Goal: Task Accomplishment & Management: Manage account settings

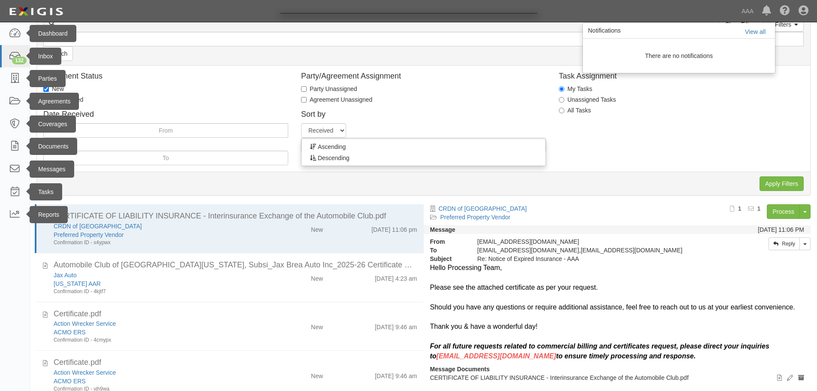
scroll to position [164, 0]
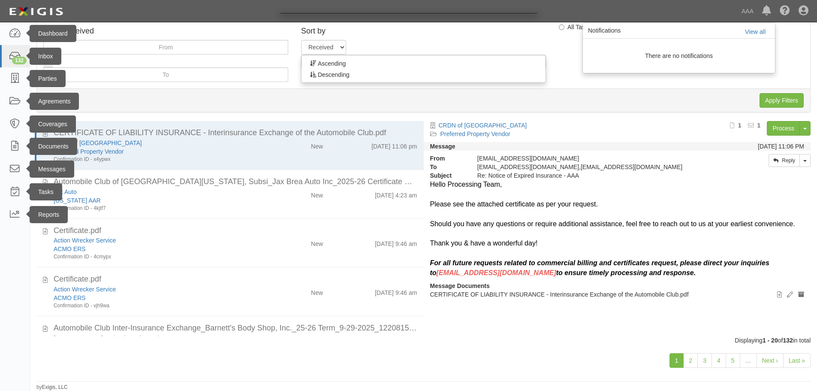
click at [103, 131] on div at bounding box center [408, 195] width 817 height 391
drag, startPoint x: 103, startPoint y: 153, endPoint x: 109, endPoint y: 172, distance: 19.2
click at [108, 166] on div at bounding box center [408, 195] width 817 height 391
click at [103, 208] on div at bounding box center [408, 195] width 817 height 391
click at [62, 195] on div at bounding box center [408, 195] width 817 height 391
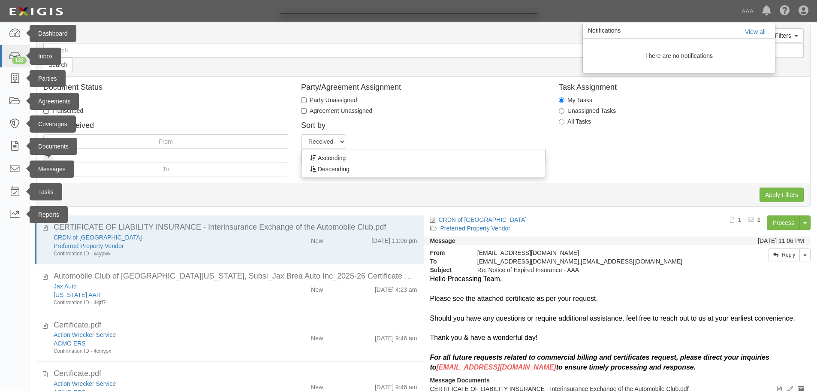
scroll to position [0, 0]
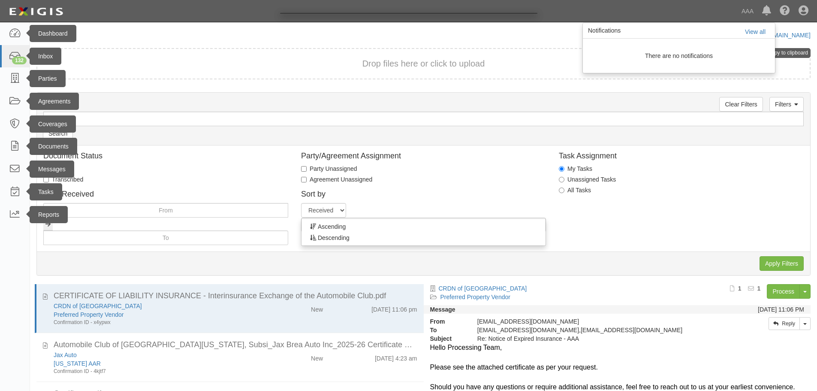
scroll to position [164, 0]
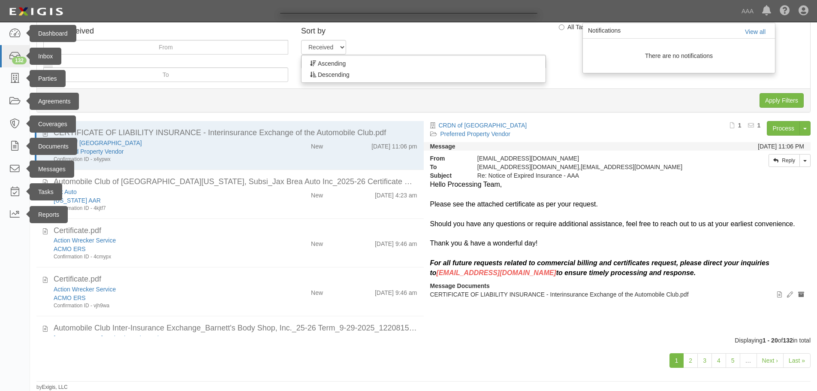
click at [753, 33] on div at bounding box center [408, 195] width 817 height 391
click at [21, 30] on div at bounding box center [408, 195] width 817 height 391
click at [13, 79] on div at bounding box center [408, 195] width 817 height 391
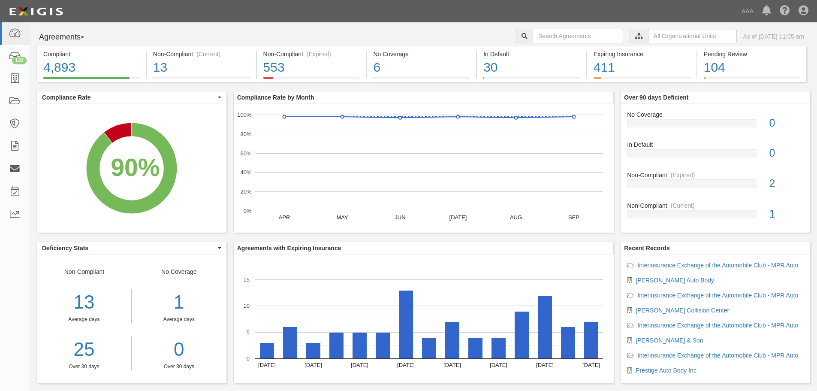
drag, startPoint x: 19, startPoint y: 162, endPoint x: 33, endPoint y: 119, distance: 44.6
click at [33, 119] on div "Compliance Rate Compliance Rate Compliance Rates by Requirement Set Compliance …" at bounding box center [128, 166] width 197 height 151
click at [17, 55] on icon at bounding box center [15, 56] width 12 height 10
click at [14, 103] on icon at bounding box center [15, 102] width 12 height 10
click at [18, 149] on icon at bounding box center [15, 147] width 12 height 10
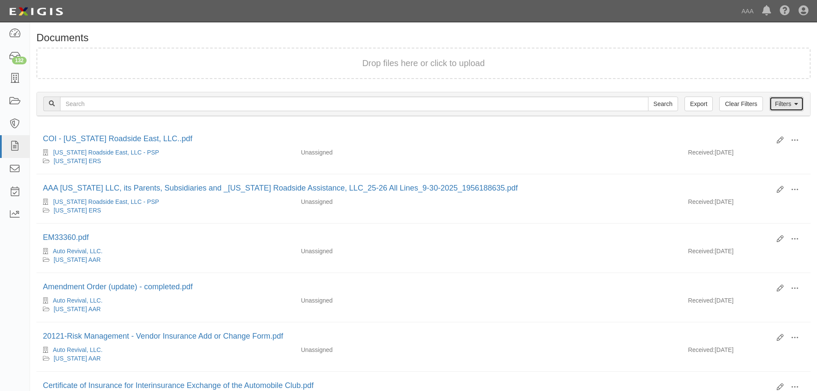
click at [778, 101] on link "Filters" at bounding box center [787, 104] width 34 height 15
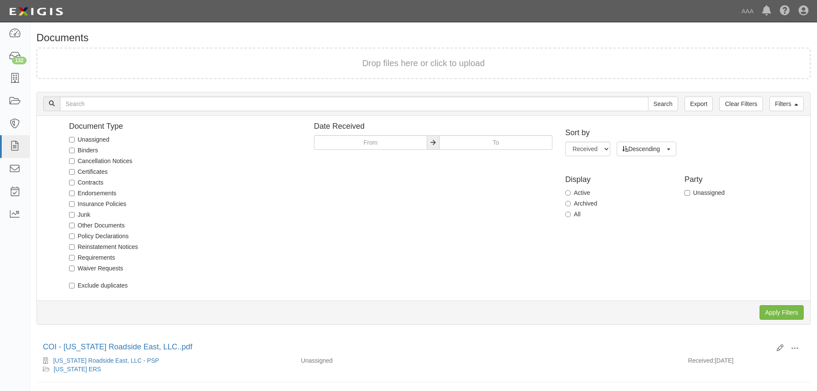
click at [83, 141] on label "Unassigned" at bounding box center [89, 139] width 40 height 9
click at [75, 141] on input "Unassigned" at bounding box center [72, 140] width 6 height 6
checkbox input "true"
click at [793, 311] on input "Apply Filters" at bounding box center [782, 312] width 44 height 15
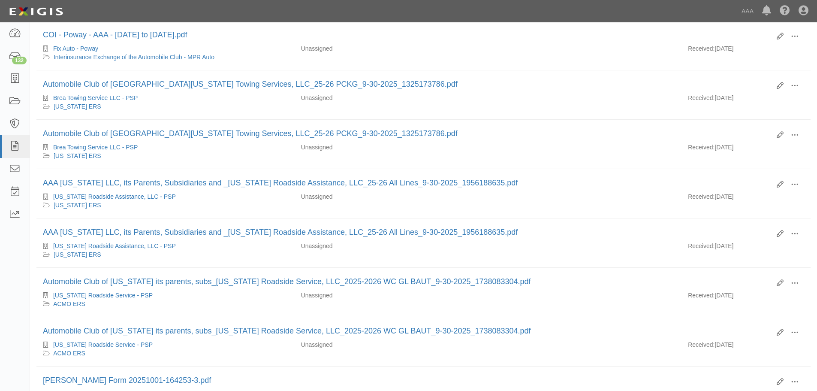
scroll to position [792, 0]
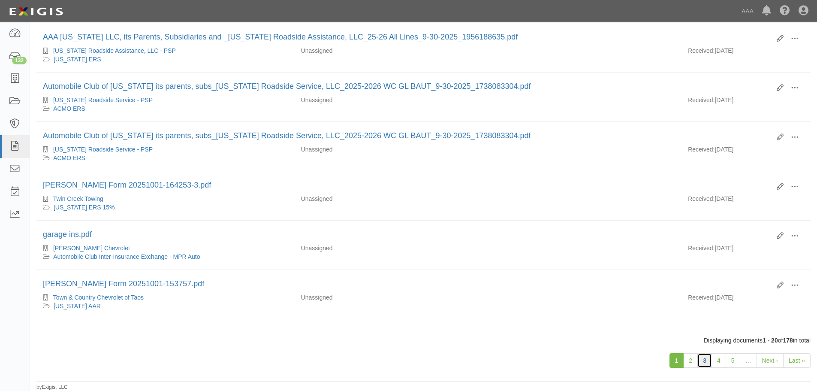
click at [706, 360] on link "3" at bounding box center [705, 360] width 15 height 15
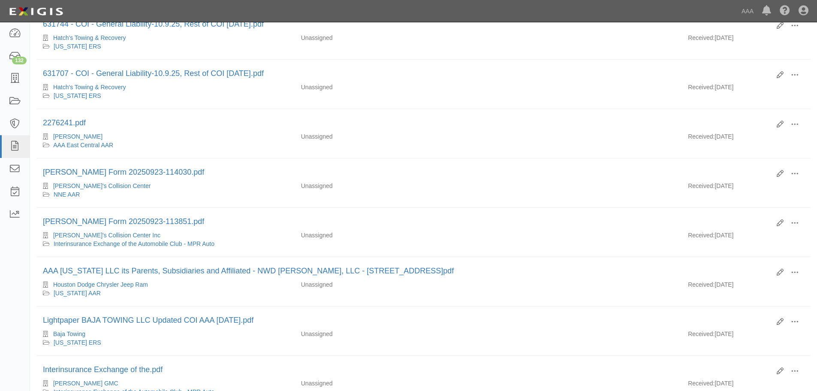
scroll to position [792, 0]
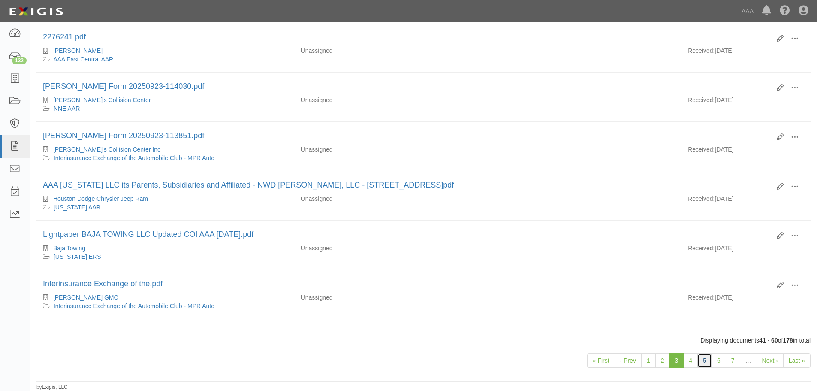
click at [706, 361] on link "5" at bounding box center [705, 360] width 15 height 15
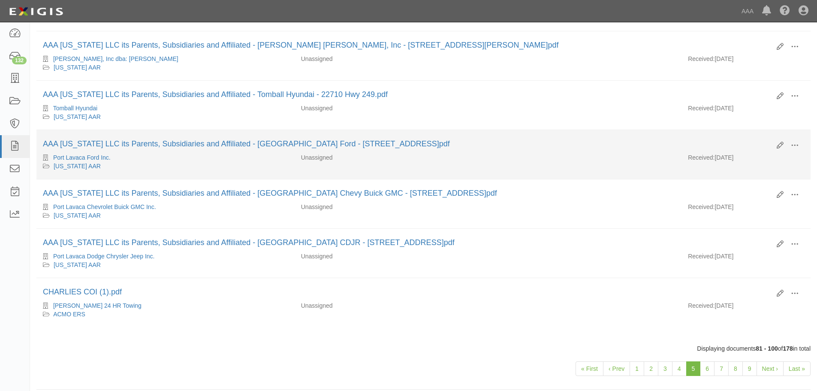
scroll to position [786, 0]
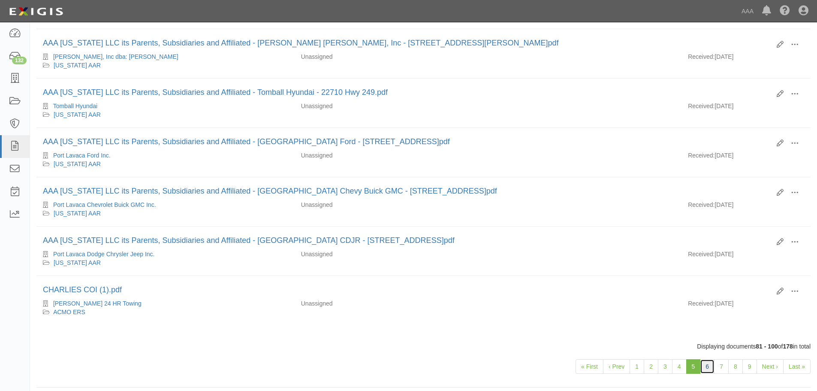
click at [706, 364] on link "6" at bounding box center [707, 366] width 15 height 15
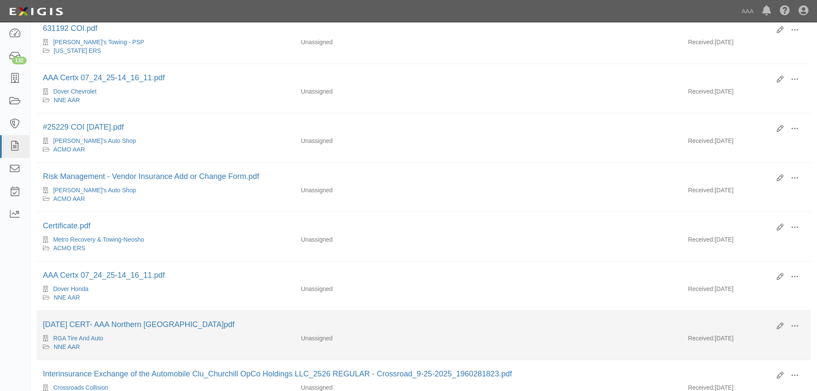
scroll to position [784, 0]
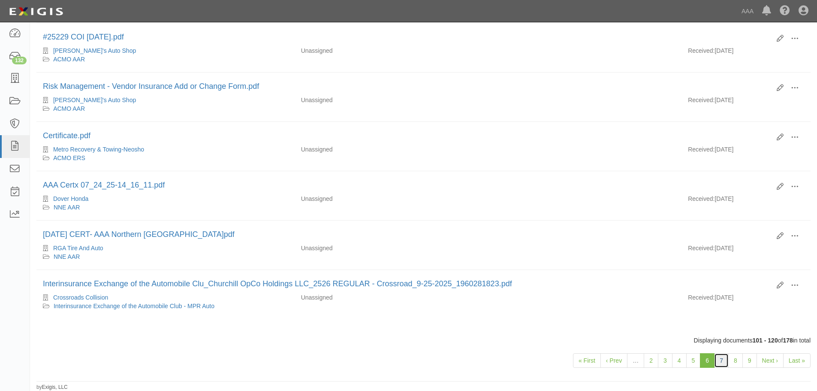
click at [720, 357] on link "7" at bounding box center [721, 360] width 15 height 15
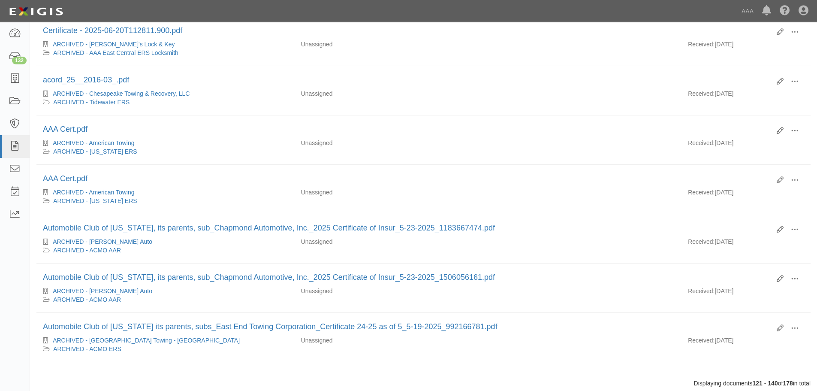
scroll to position [792, 0]
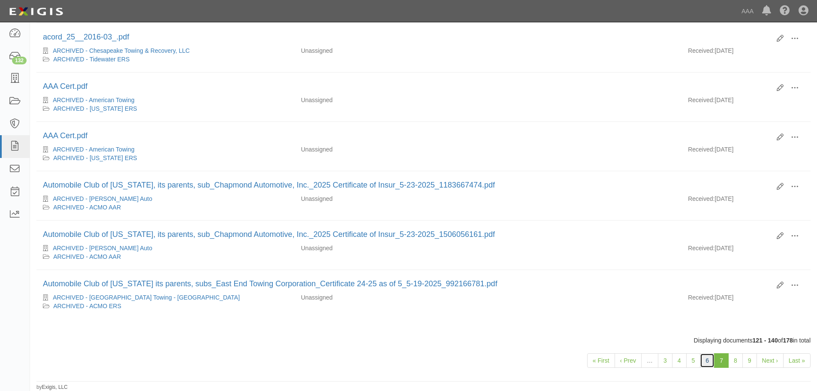
click at [707, 361] on link "6" at bounding box center [707, 360] width 15 height 15
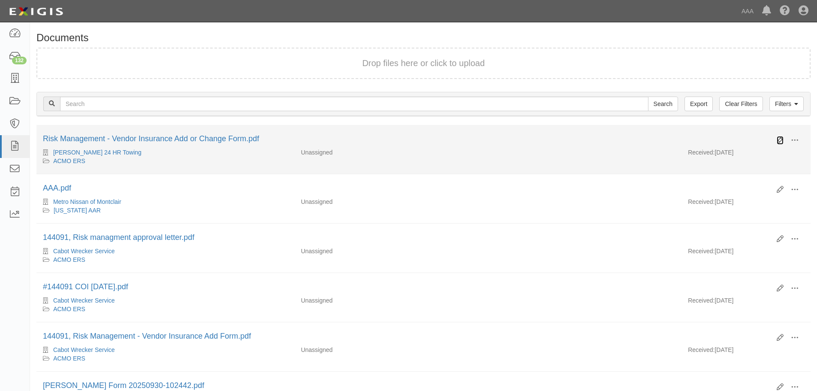
click at [781, 140] on icon at bounding box center [780, 140] width 7 height 7
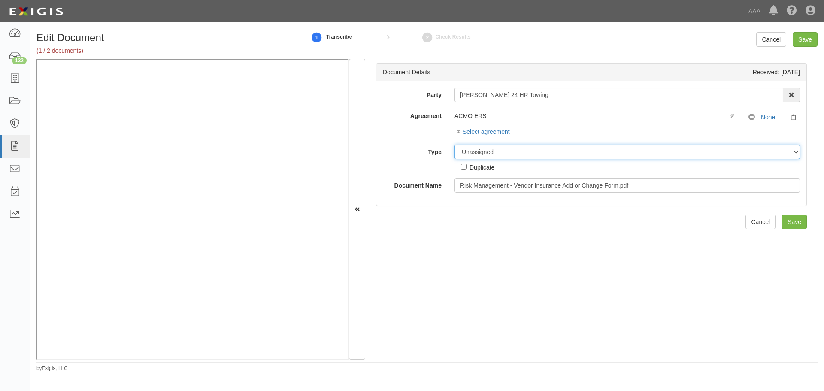
click at [476, 149] on select "Unassigned Binder Cancellation Notice Certificate Contract Endorsement Insuranc…" at bounding box center [626, 152] width 345 height 15
select select "CertificateDetail"
click at [454, 145] on select "Unassigned Binder Cancellation Notice Certificate Contract Endorsement Insuranc…" at bounding box center [626, 152] width 345 height 15
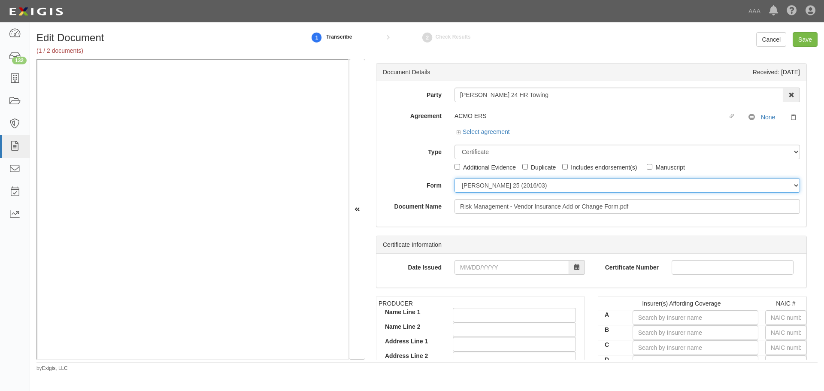
click at [488, 181] on select "ACORD 25 (2016/03) ACORD 101 ACORD 855 NY (2014/05) General" at bounding box center [626, 185] width 345 height 15
select select "GeneralFormDetail"
click at [454, 178] on select "ACORD 25 (2016/03) ACORD 101 ACORD 855 NY (2014/05) General" at bounding box center [626, 185] width 345 height 15
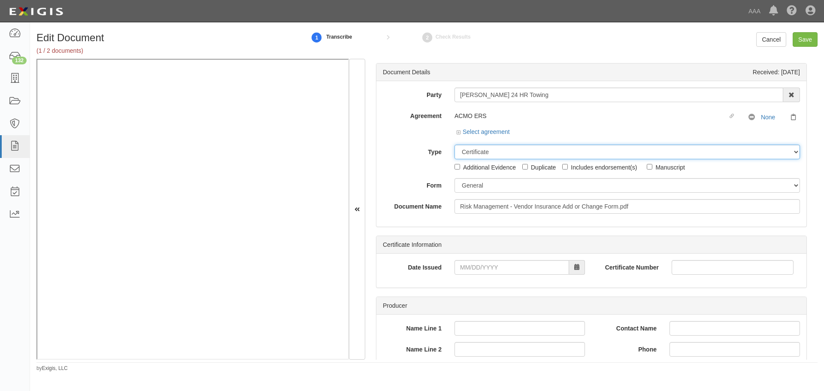
click at [496, 150] on select "Unassigned Binder Cancellation Notice Certificate Contract Endorsement Insuranc…" at bounding box center [626, 152] width 345 height 15
click at [454, 145] on select "Unassigned Binder Cancellation Notice Certificate Contract Endorsement Insuranc…" at bounding box center [626, 152] width 345 height 15
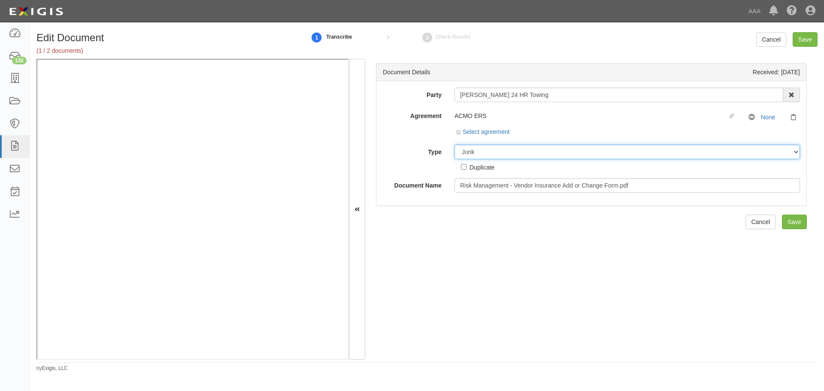
drag, startPoint x: 501, startPoint y: 156, endPoint x: 437, endPoint y: 166, distance: 64.4
click at [437, 166] on div "Type Unassigned Binder Cancellation Notice Certificate Contract Endorsement Ins…" at bounding box center [591, 158] width 430 height 27
select select "OtherDetail"
click at [454, 145] on select "Unassigned Binder Cancellation Notice Certificate Contract Endorsement Insuranc…" at bounding box center [626, 152] width 345 height 15
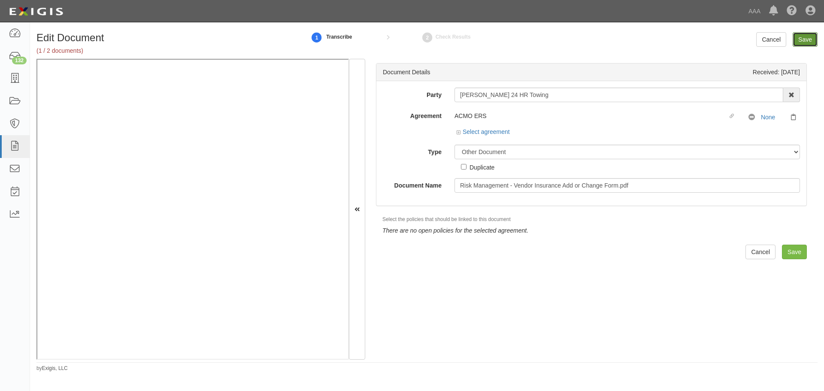
click at [810, 37] on input "Save" at bounding box center [804, 39] width 25 height 15
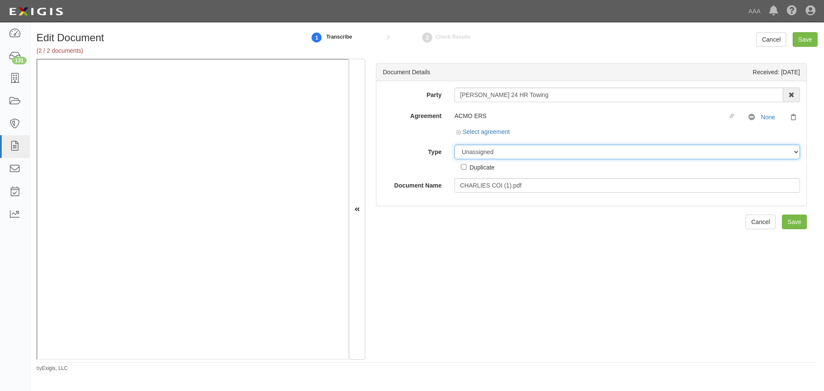
click at [490, 153] on select "Unassigned Binder Cancellation Notice Certificate Contract Endorsement Insuranc…" at bounding box center [626, 152] width 345 height 15
select select "CertificateDetail"
click at [454, 145] on select "Unassigned Binder Cancellation Notice Certificate Contract Endorsement Insuranc…" at bounding box center [626, 152] width 345 height 15
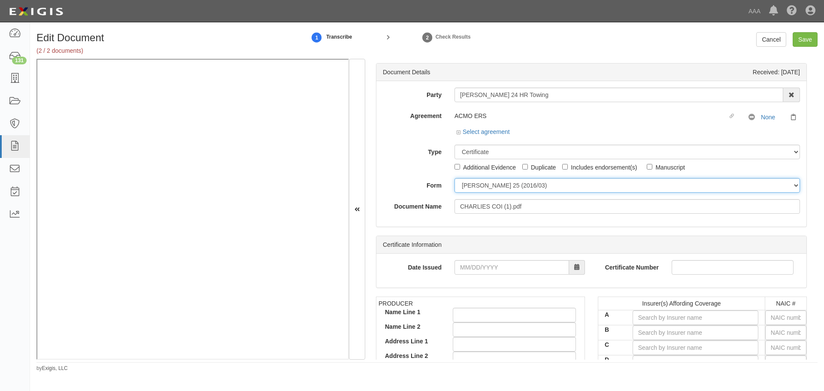
click at [488, 191] on select "ACORD 25 (2016/03) ACORD 101 ACORD 855 NY (2014/05) General" at bounding box center [626, 185] width 345 height 15
select select "GeneralFormDetail"
click at [454, 178] on select "ACORD 25 (2016/03) ACORD 101 ACORD 855 NY (2014/05) General" at bounding box center [626, 185] width 345 height 15
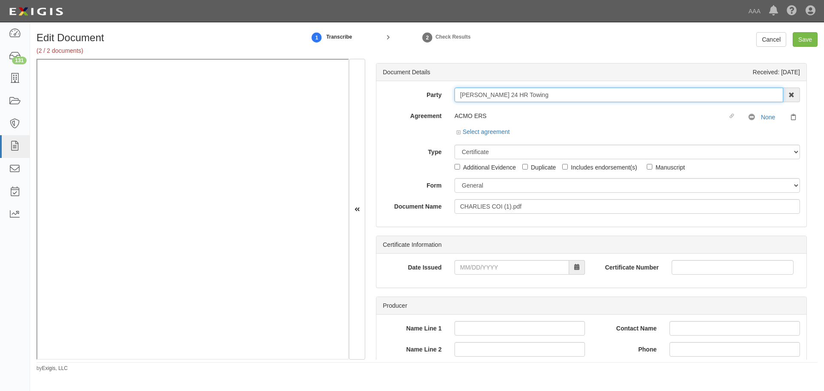
drag, startPoint x: 539, startPoint y: 99, endPoint x: 445, endPoint y: 127, distance: 98.0
click at [445, 127] on div "Party Charlies 24 HR Towing 1-800-Packouts of Beverly Hills 1-800 Packouts of I…" at bounding box center [591, 151] width 417 height 126
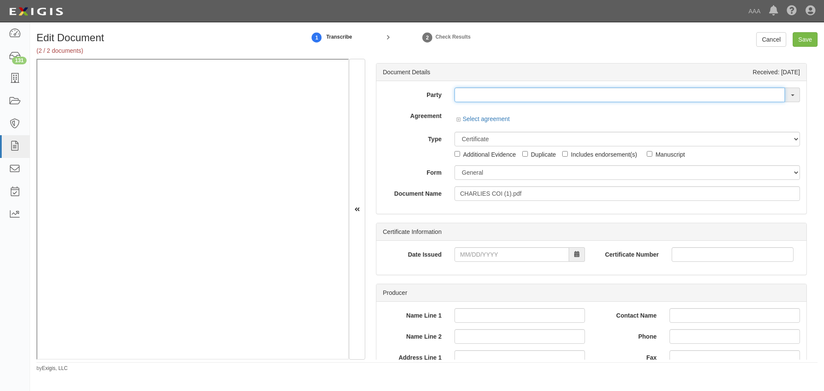
click at [475, 92] on input "text" at bounding box center [619, 95] width 330 height 15
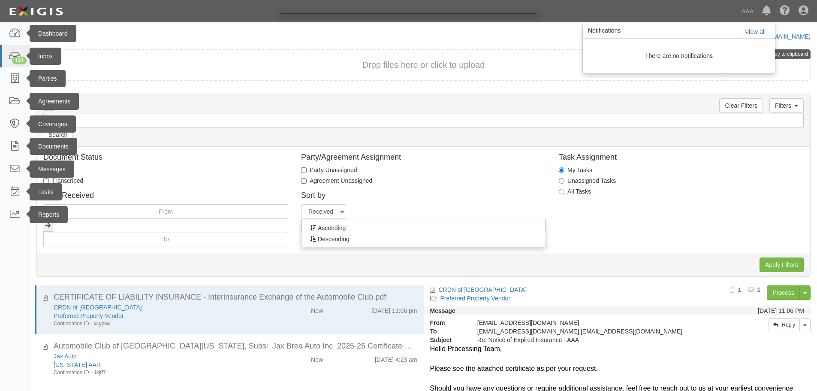
click at [18, 143] on div at bounding box center [408, 195] width 817 height 391
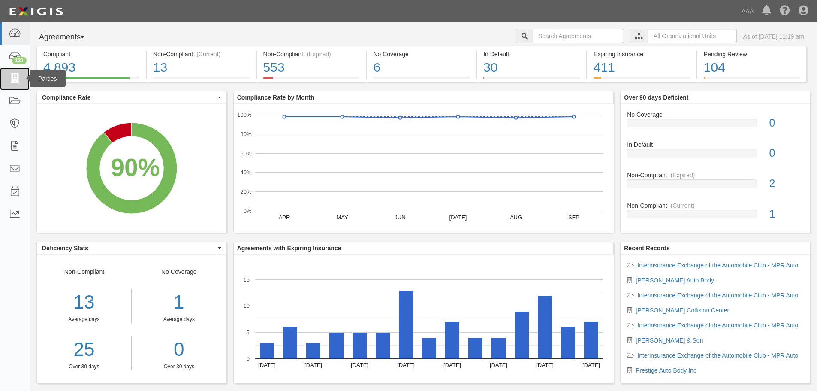
click at [13, 77] on icon at bounding box center [15, 79] width 12 height 10
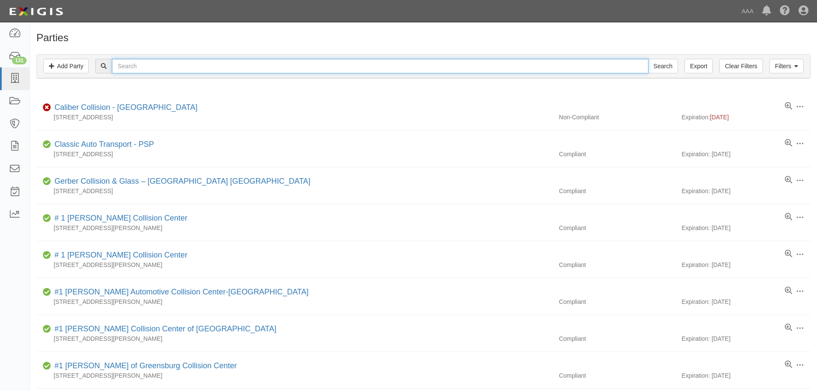
click at [168, 67] on input "text" at bounding box center [380, 66] width 536 height 15
paste input "ace.complianz.com"
type input "a"
